Goal: Navigation & Orientation: Find specific page/section

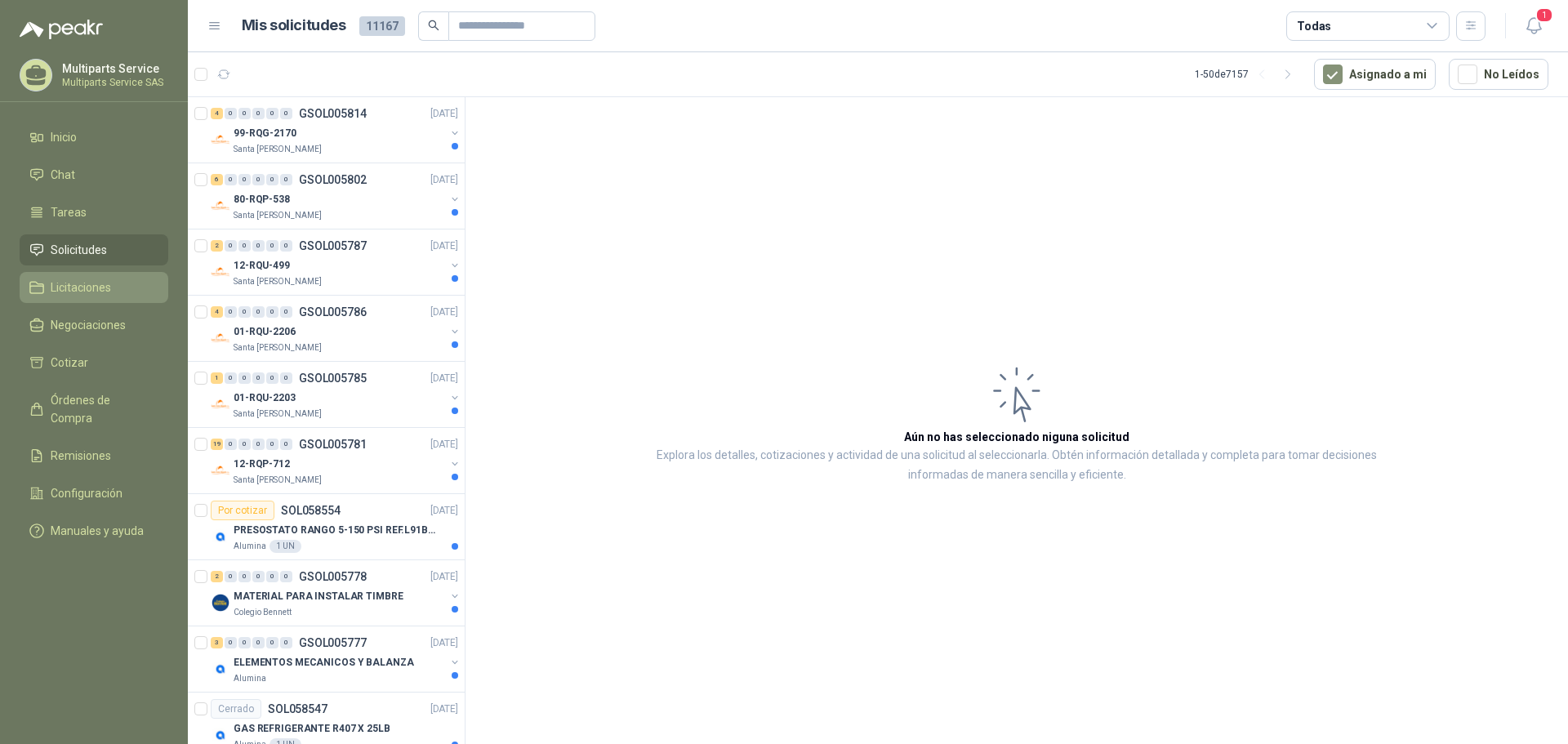
click at [86, 292] on span "Licitaciones" at bounding box center [81, 288] width 61 height 18
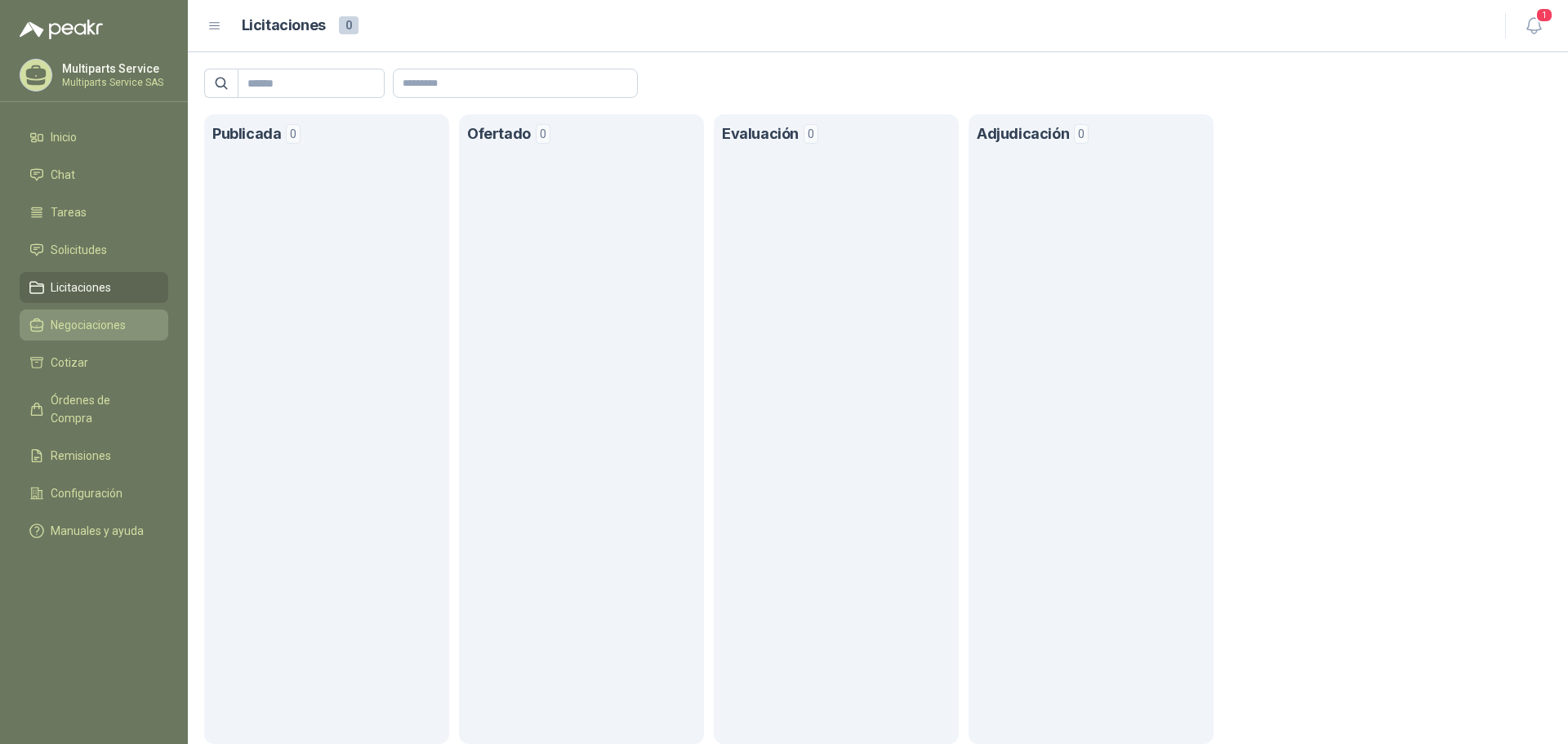
click at [76, 330] on span "Negociaciones" at bounding box center [88, 326] width 75 height 18
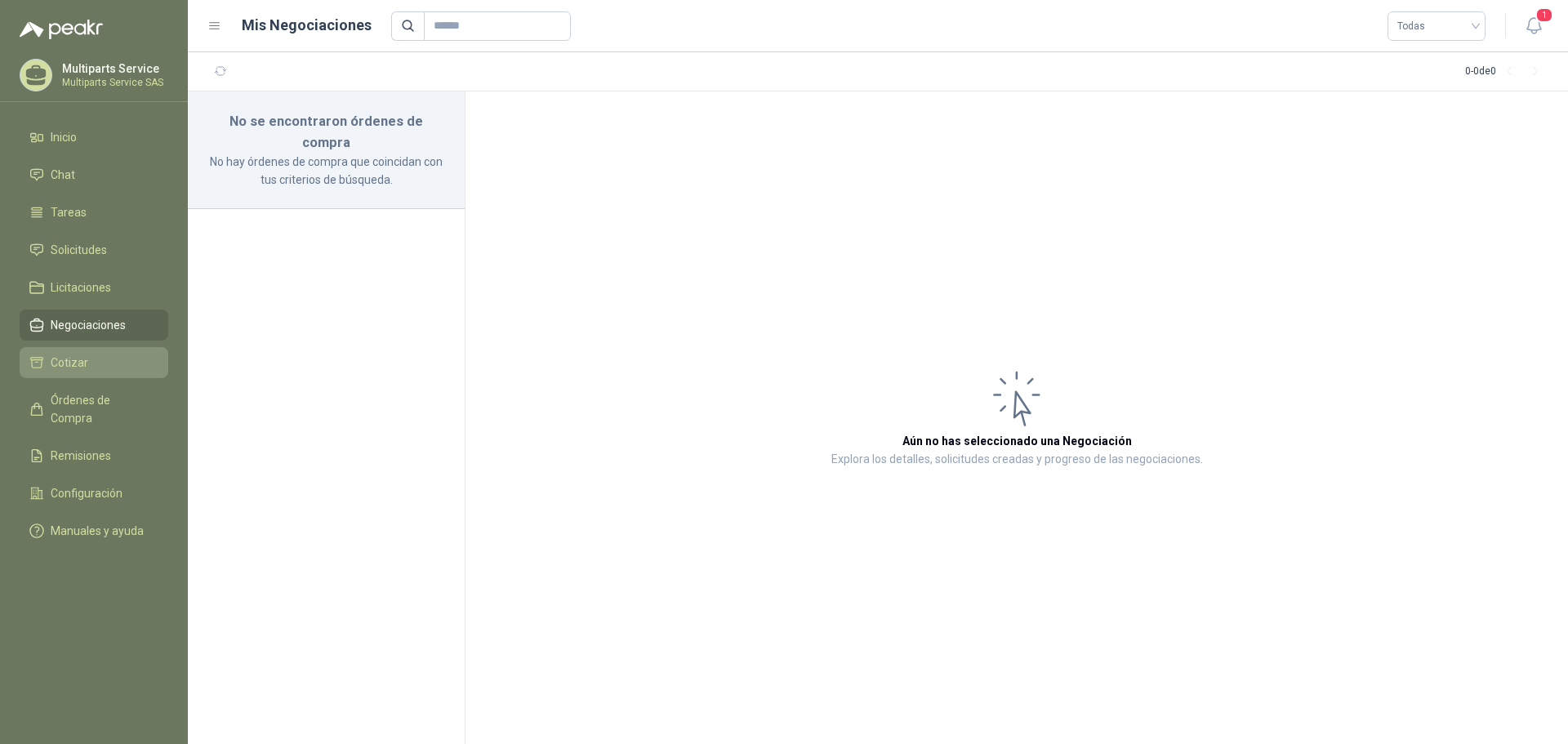
click at [86, 360] on li "Cotizar" at bounding box center [94, 362] width 129 height 18
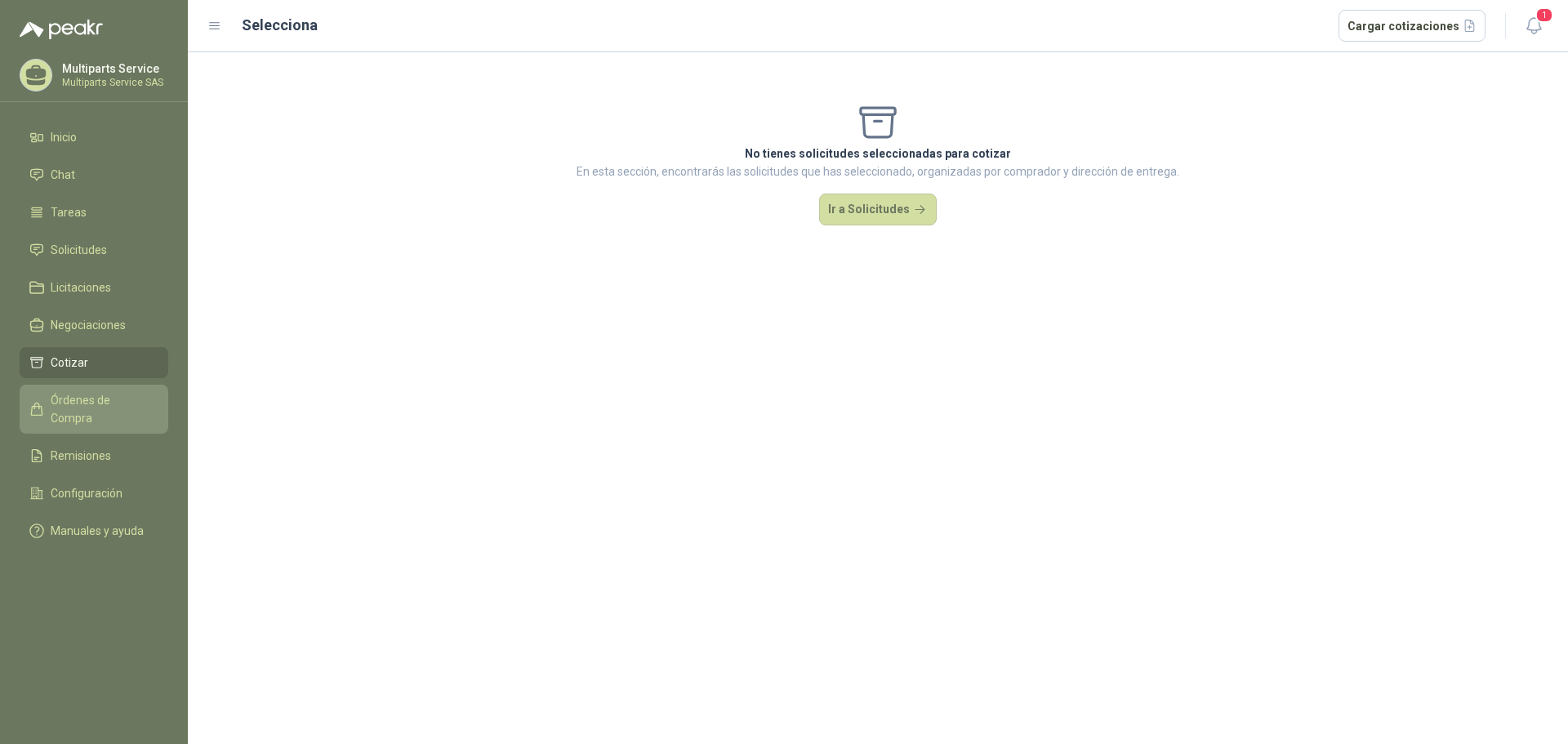
click at [86, 395] on span "Órdenes de Compra" at bounding box center [101, 408] width 102 height 36
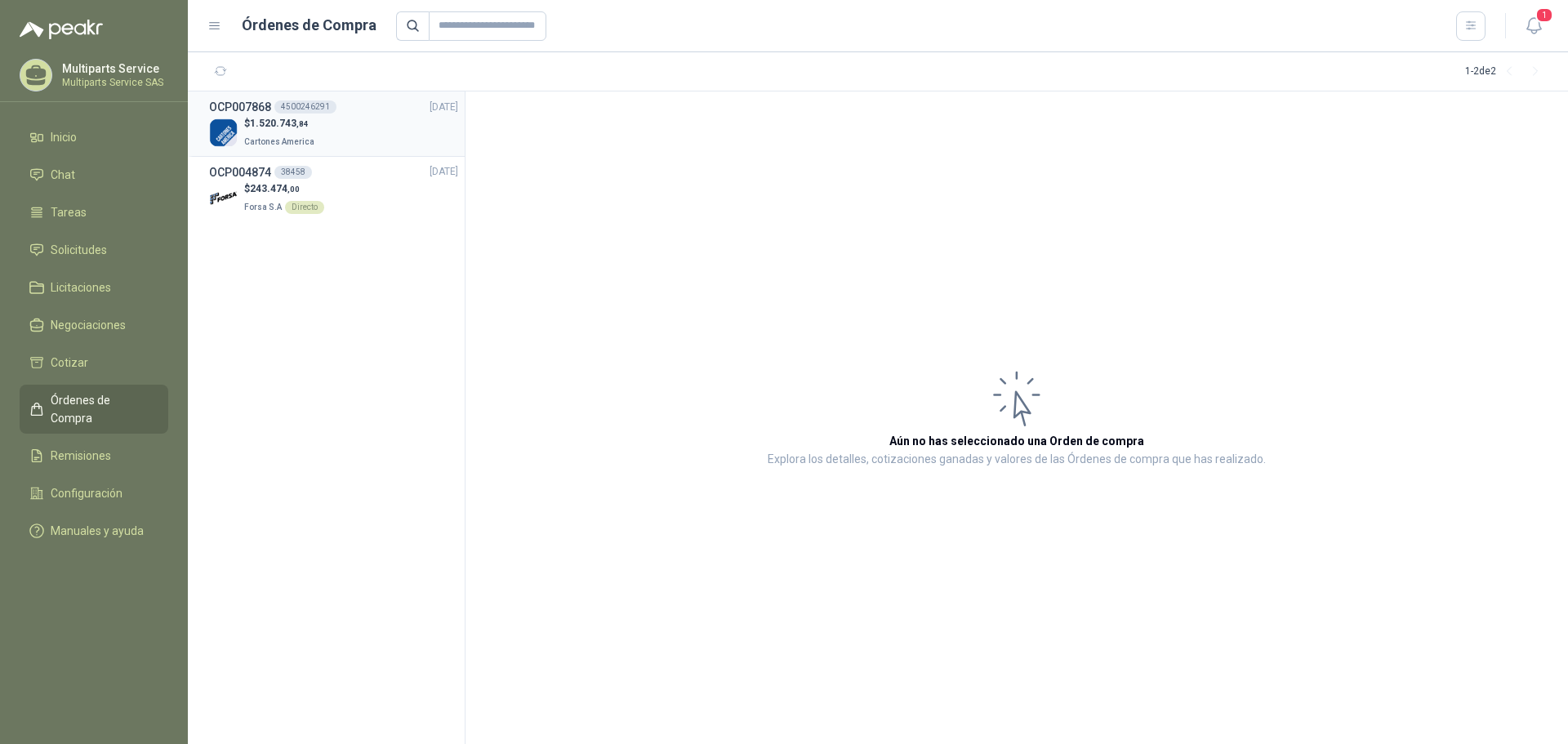
click at [342, 123] on div "$ 1.520.743 ,84 Cartones America" at bounding box center [333, 132] width 249 height 33
